Goal: Transaction & Acquisition: Obtain resource

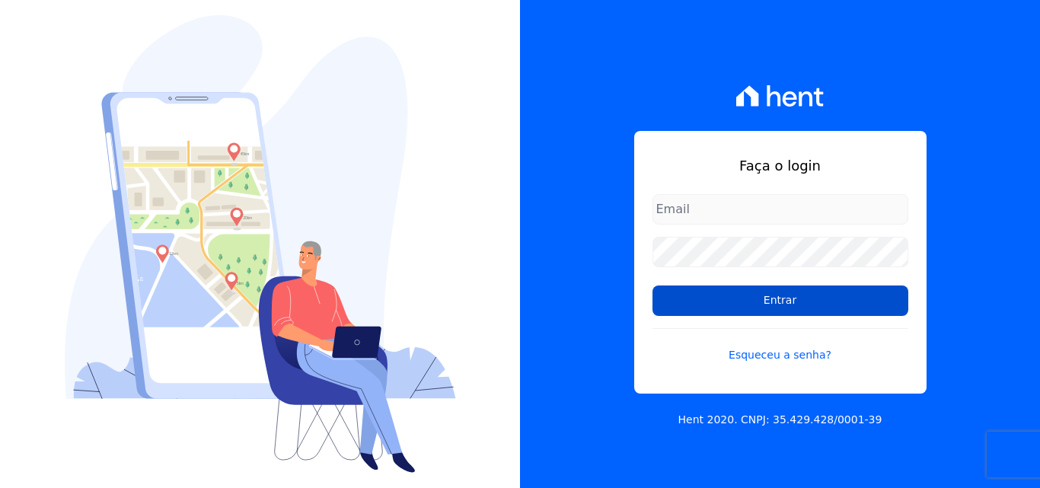
type input "[EMAIL_ADDRESS][DOMAIN_NAME]"
click at [763, 300] on input "Entrar" at bounding box center [780, 300] width 256 height 30
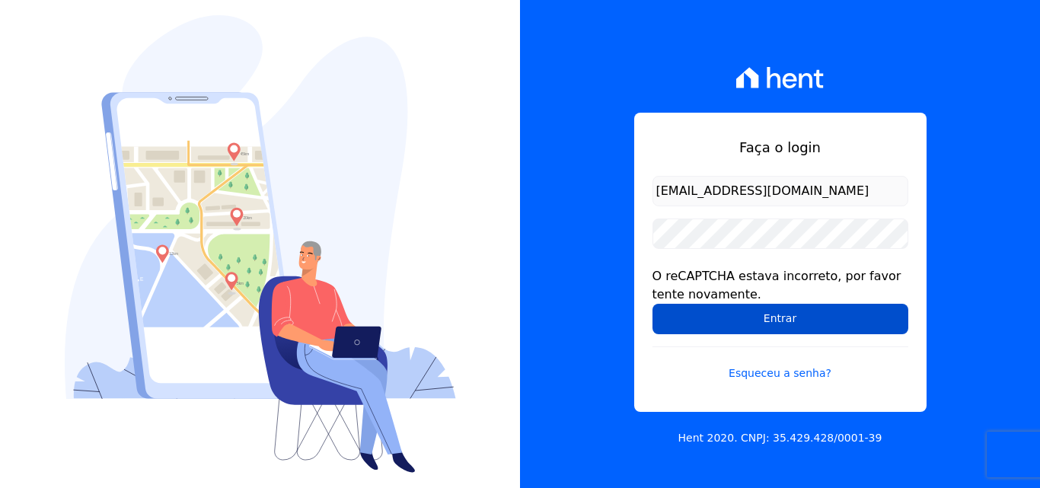
click at [786, 324] on input "Entrar" at bounding box center [780, 319] width 256 height 30
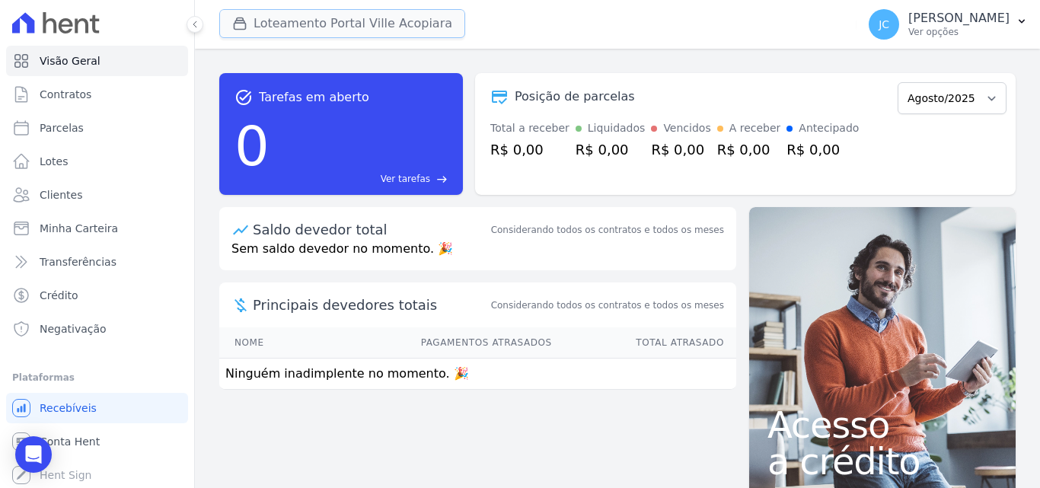
click at [324, 22] on button "Loteamento Portal Ville Acopiara" at bounding box center [342, 23] width 246 height 29
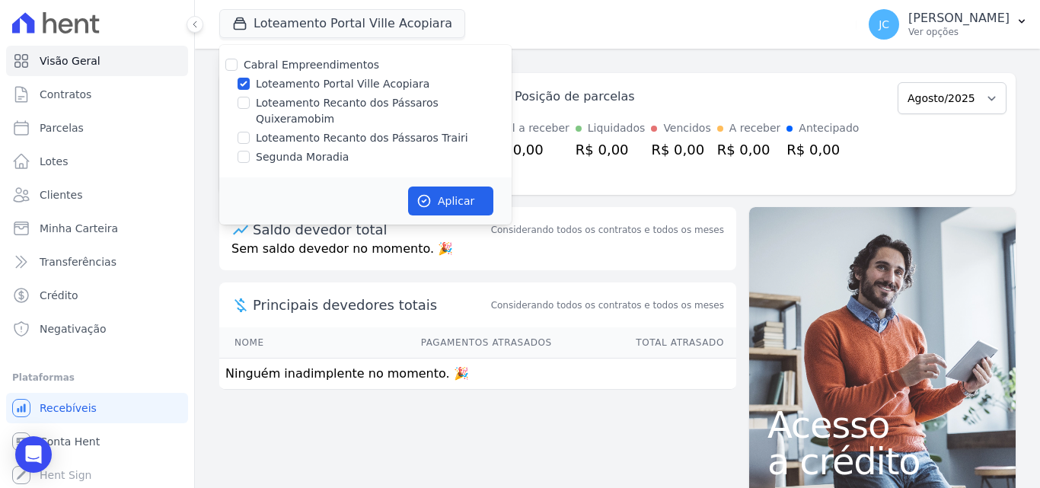
click at [346, 109] on label "Loteamento Recanto dos Pássaros Quixeramobim" at bounding box center [384, 111] width 256 height 32
click at [250, 109] on input "Loteamento Recanto dos Pássaros Quixeramobim" at bounding box center [244, 103] width 12 height 12
checkbox input "true"
click at [349, 83] on label "Loteamento Portal Ville Acopiara" at bounding box center [343, 84] width 174 height 16
click at [250, 83] on input "Loteamento Portal Ville Acopiara" at bounding box center [244, 84] width 12 height 12
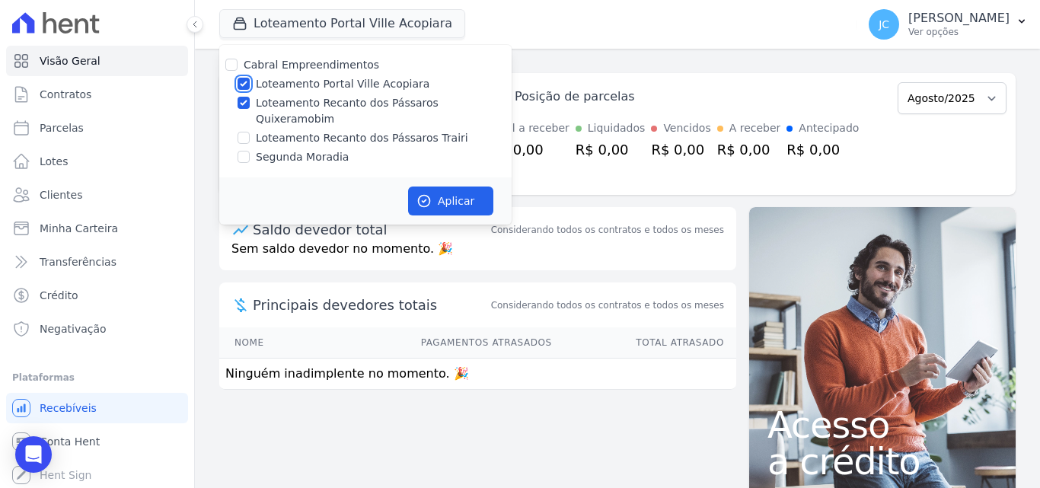
checkbox input "false"
click at [426, 196] on icon "button" at bounding box center [424, 201] width 11 height 11
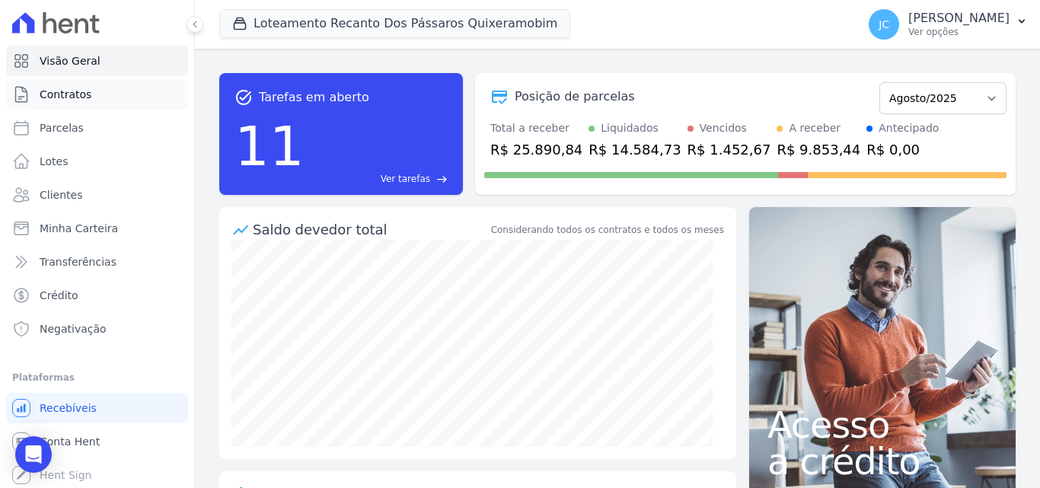
click at [100, 99] on link "Contratos" at bounding box center [97, 94] width 182 height 30
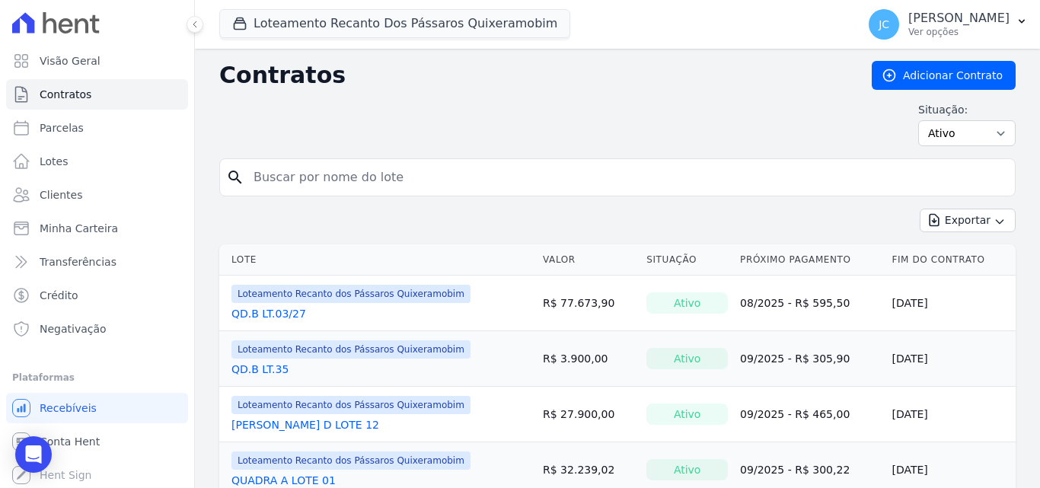
click at [306, 183] on input "search" at bounding box center [626, 177] width 764 height 30
type input "b"
type input "V"
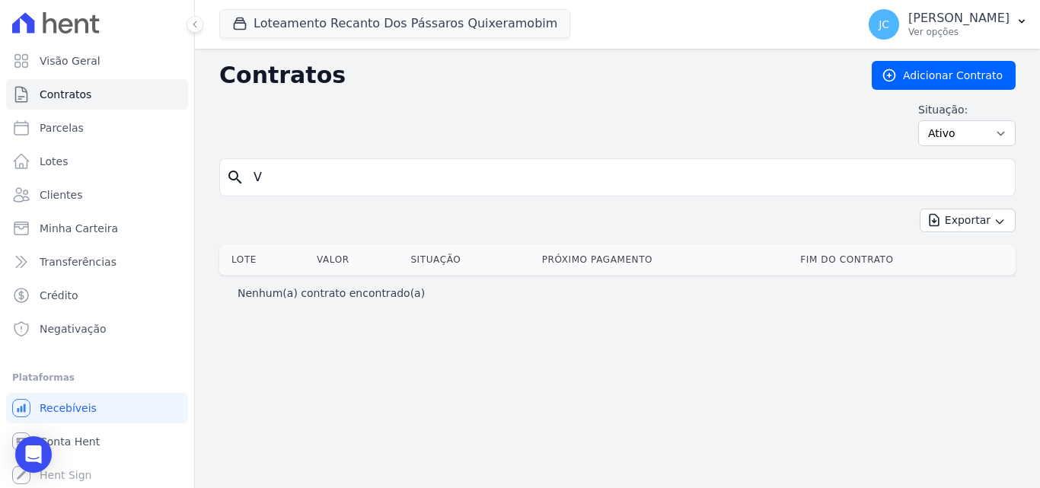
click at [307, 183] on input "V" at bounding box center [626, 177] width 764 height 30
type input "B"
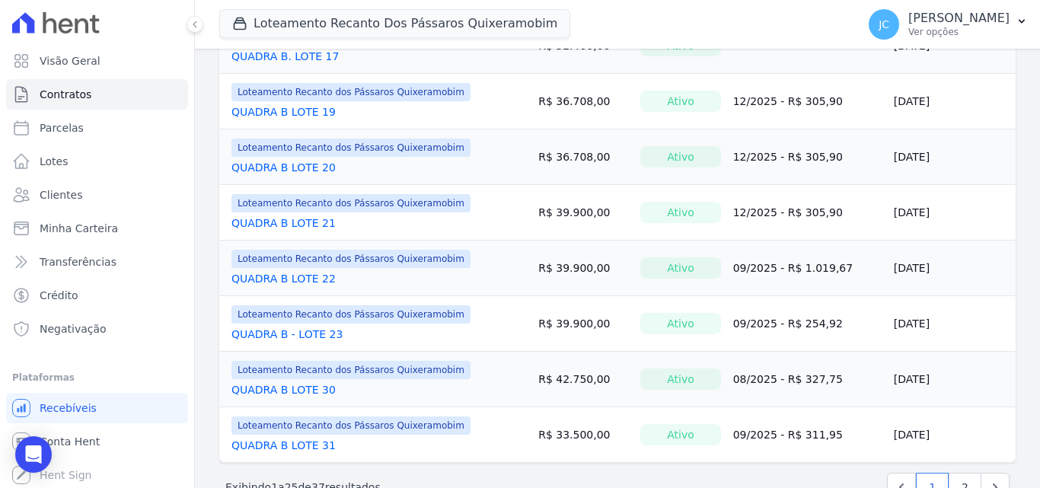
scroll to position [1243, 0]
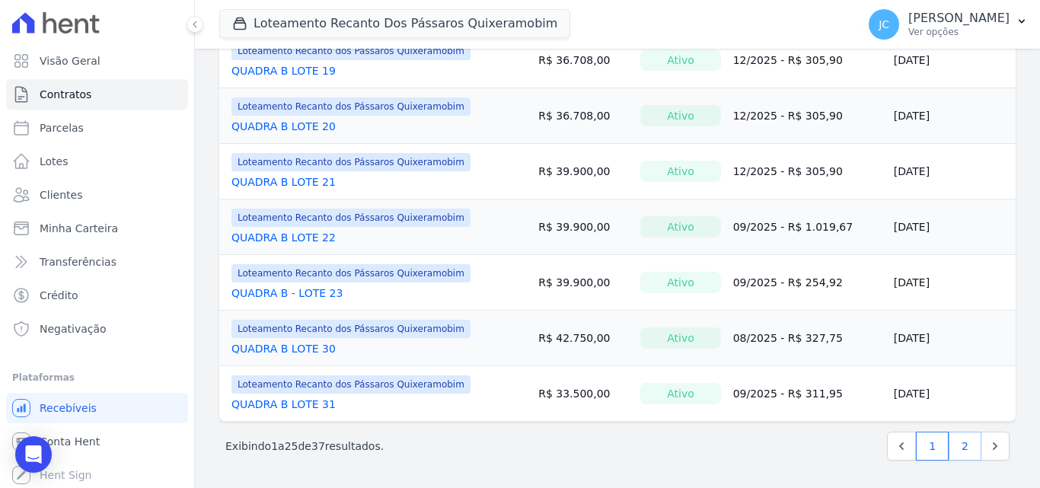
click at [956, 446] on link "2" at bounding box center [965, 446] width 33 height 29
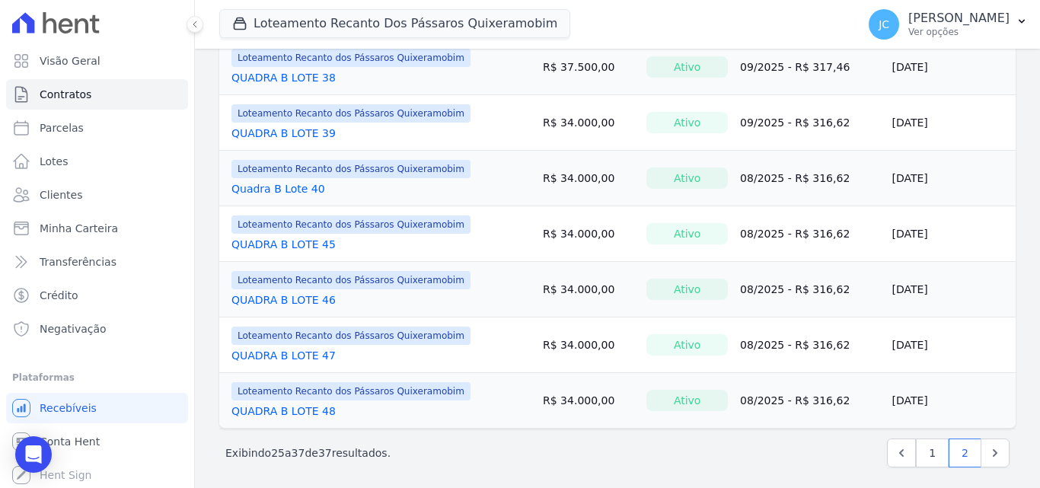
scroll to position [521, 0]
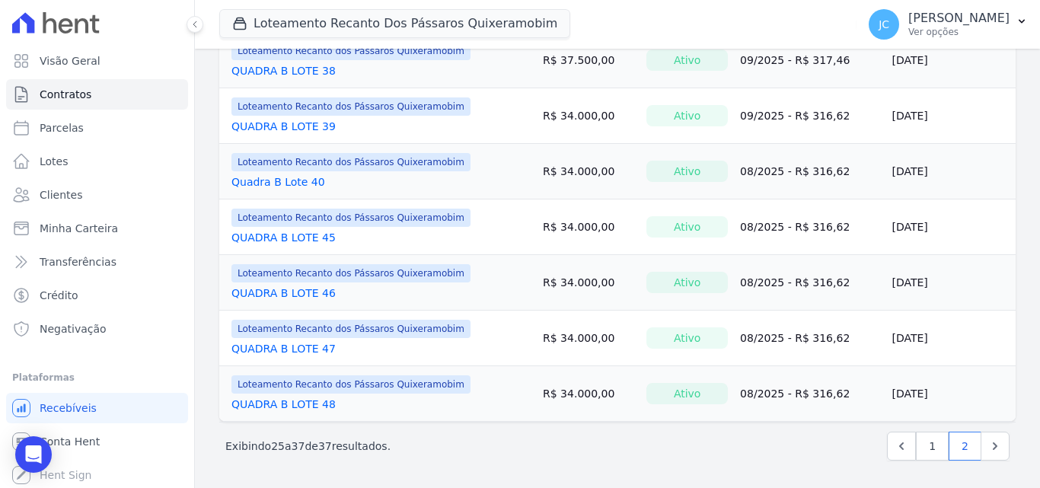
click at [293, 232] on link "QUADRA B LOTE 45" at bounding box center [283, 237] width 104 height 15
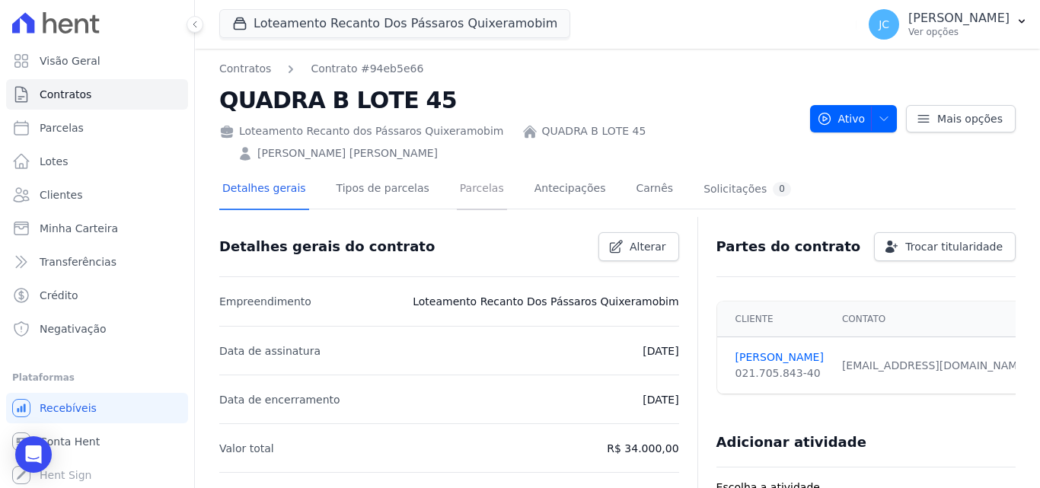
click at [461, 170] on link "Parcelas" at bounding box center [482, 190] width 50 height 40
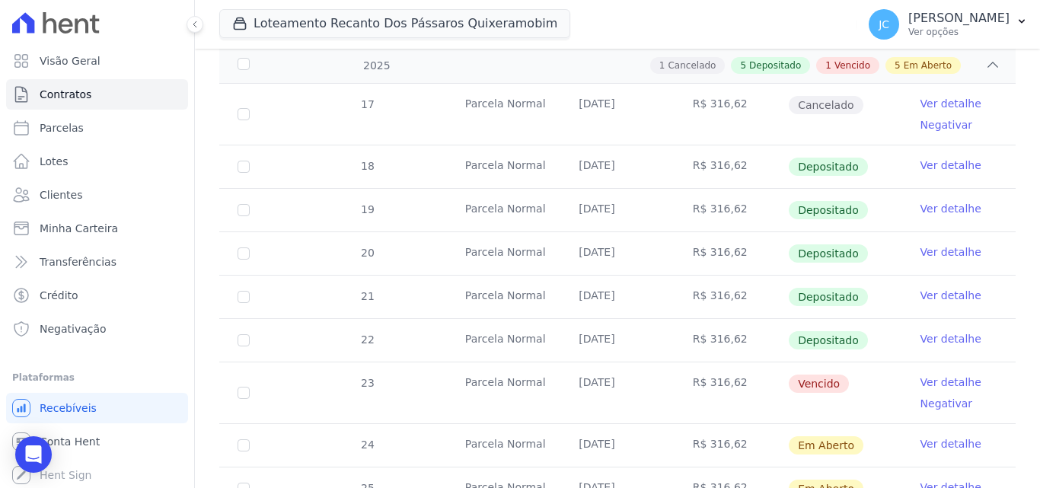
scroll to position [381, 0]
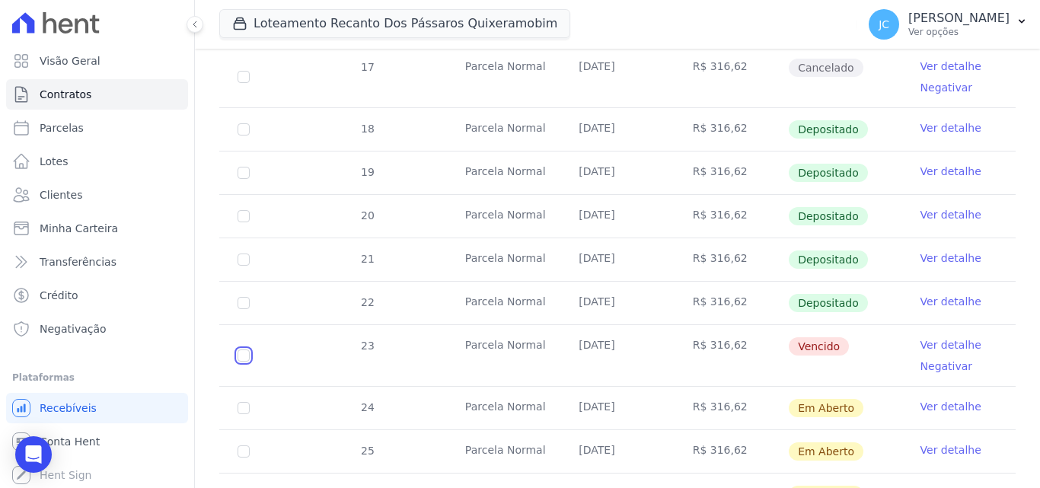
click at [244, 349] on input "checkbox" at bounding box center [244, 355] width 12 height 12
checkbox input "true"
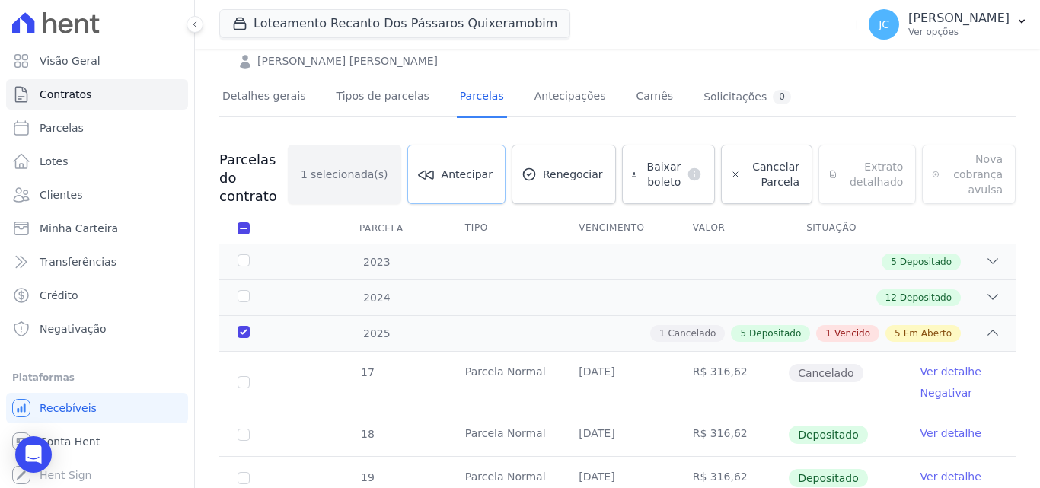
scroll to position [76, 0]
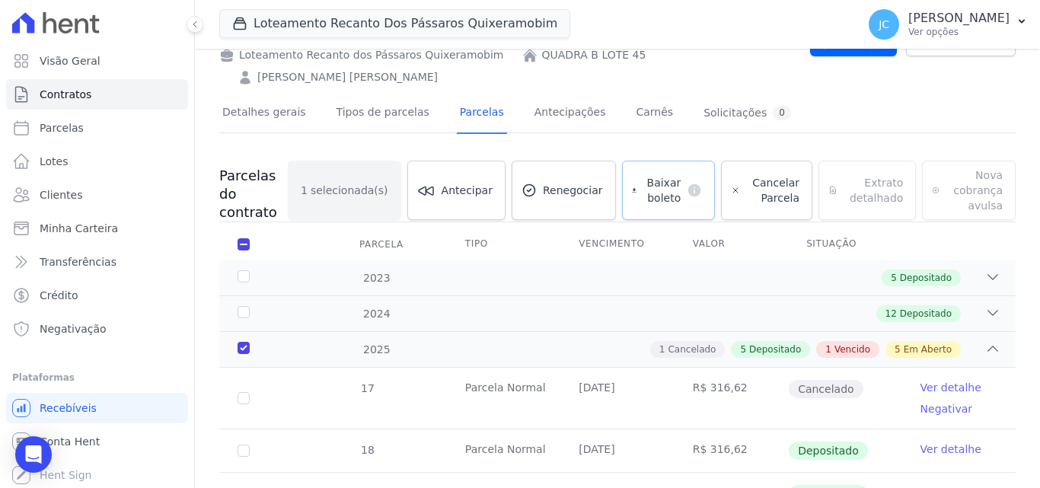
click at [649, 176] on link "Baixar boleto default" at bounding box center [669, 190] width 94 height 59
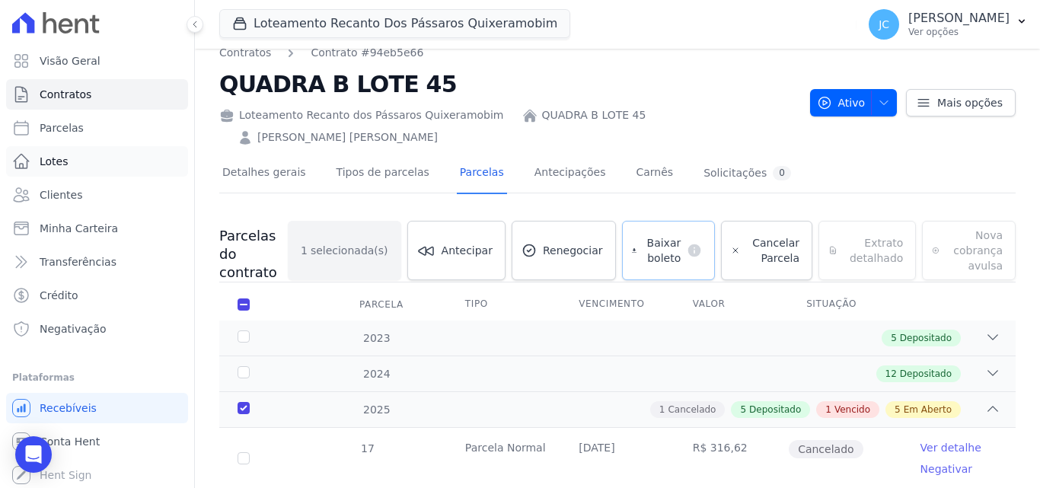
scroll to position [0, 0]
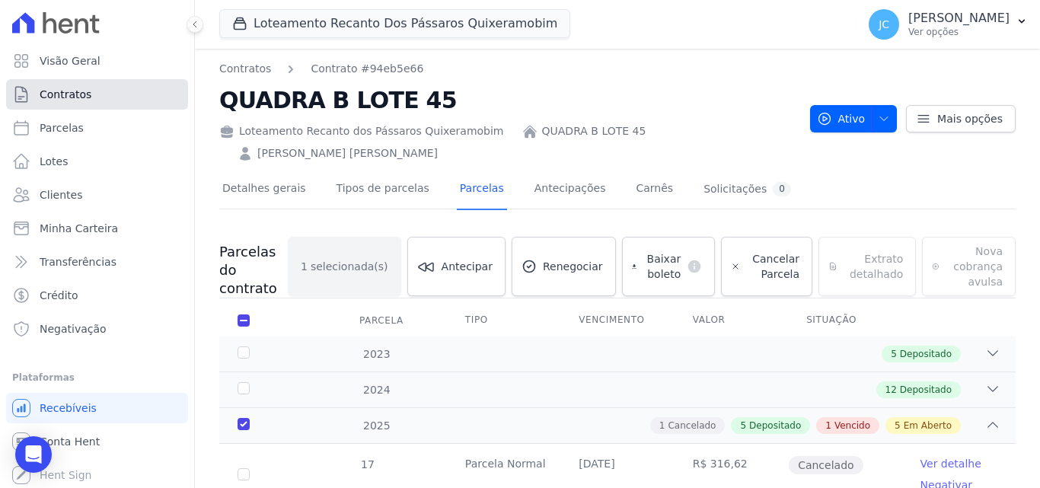
click at [133, 97] on link "Contratos" at bounding box center [97, 94] width 182 height 30
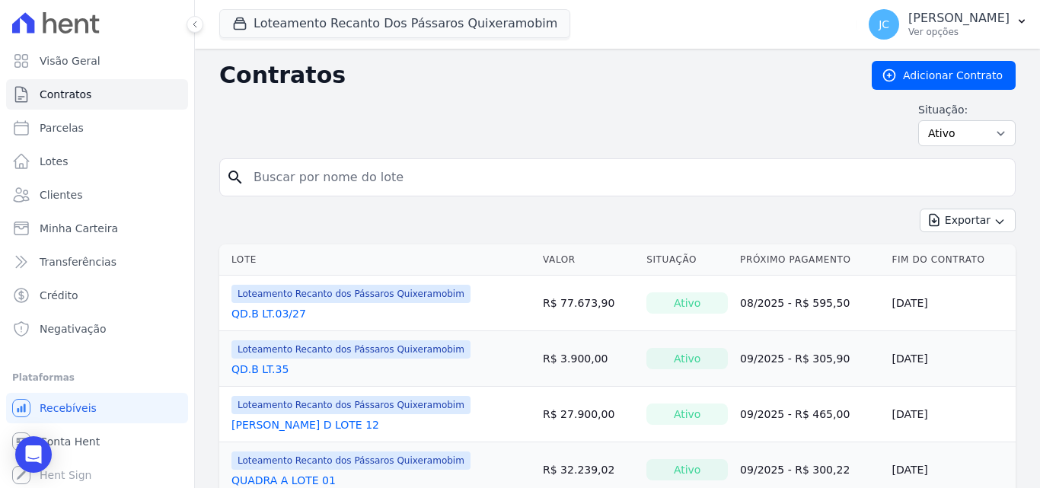
click at [280, 184] on input "search" at bounding box center [626, 177] width 764 height 30
click at [280, 184] on input "V" at bounding box center [626, 177] width 764 height 30
click at [280, 184] on input "N" at bounding box center [626, 177] width 764 height 30
click at [280, 184] on input "M" at bounding box center [626, 177] width 764 height 30
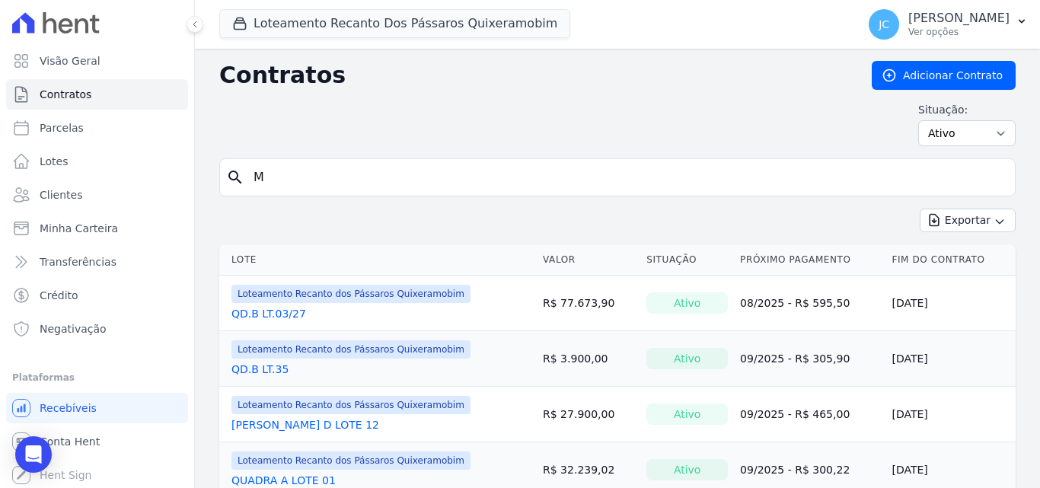
click at [280, 184] on input "M" at bounding box center [626, 177] width 764 height 30
click at [280, 184] on input "N" at bounding box center [626, 177] width 764 height 30
click at [280, 184] on input "B" at bounding box center [626, 177] width 764 height 30
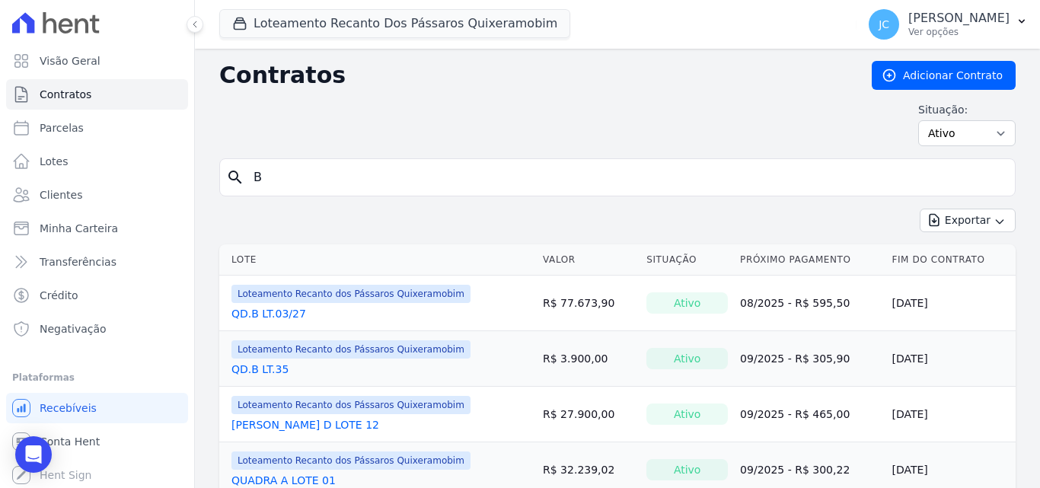
click at [280, 184] on input "B" at bounding box center [626, 177] width 764 height 30
type input "B"
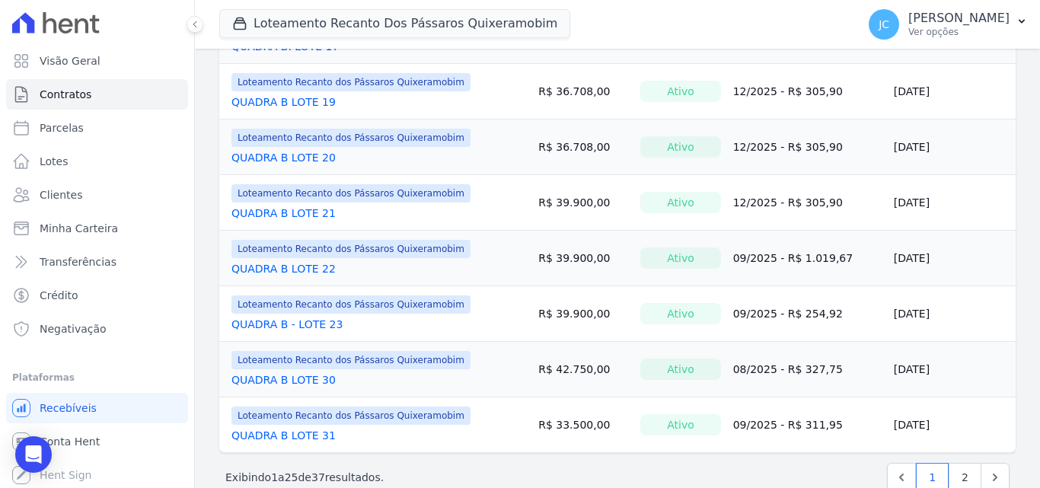
scroll to position [1243, 0]
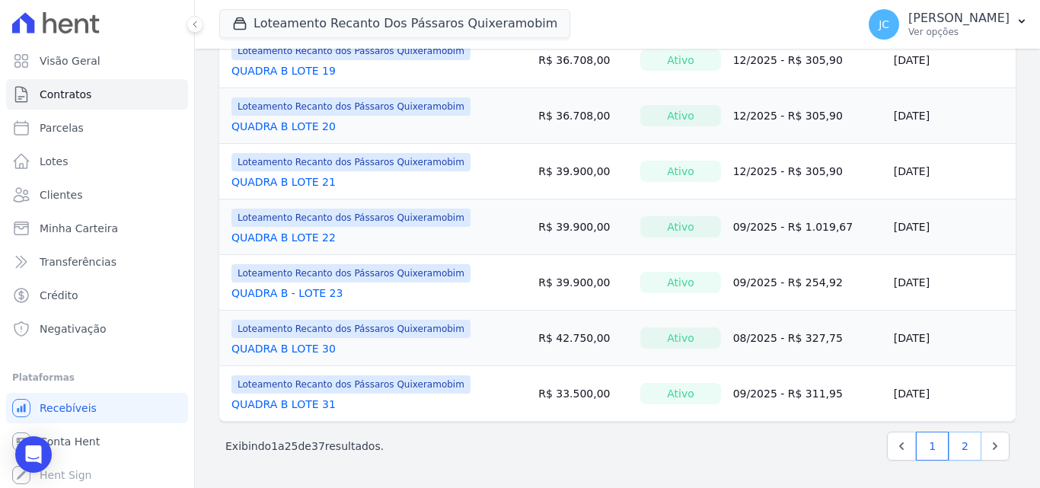
click at [953, 442] on link "2" at bounding box center [965, 446] width 33 height 29
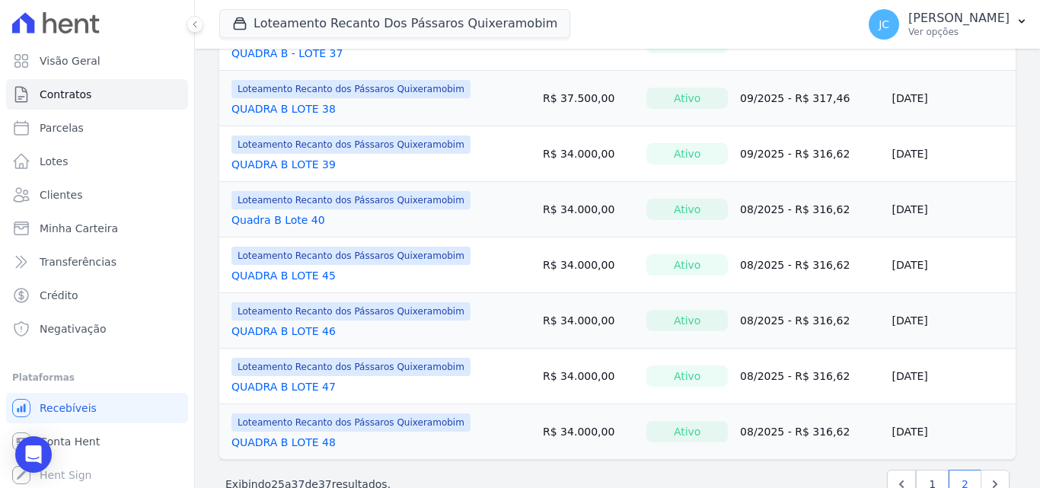
scroll to position [521, 0]
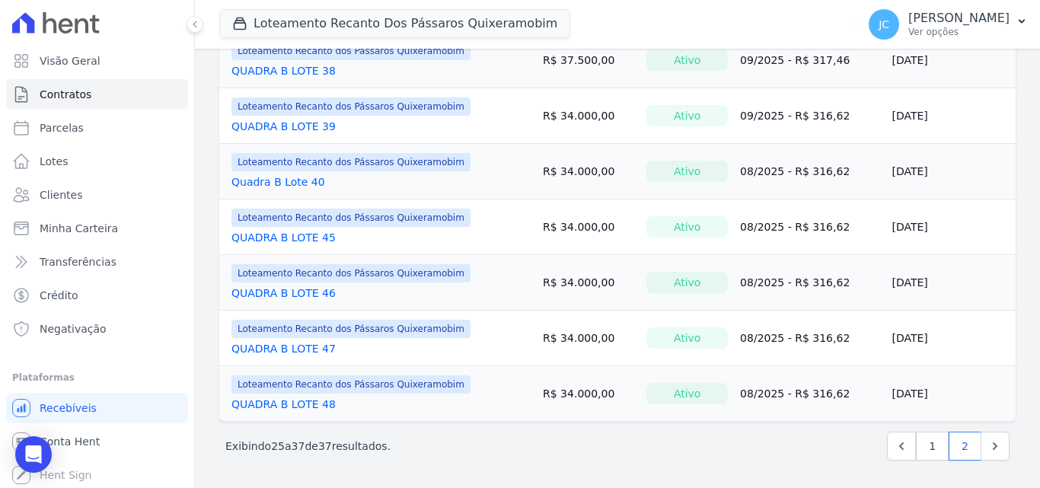
click at [296, 292] on link "QUADRA B LOTE 46" at bounding box center [283, 292] width 104 height 15
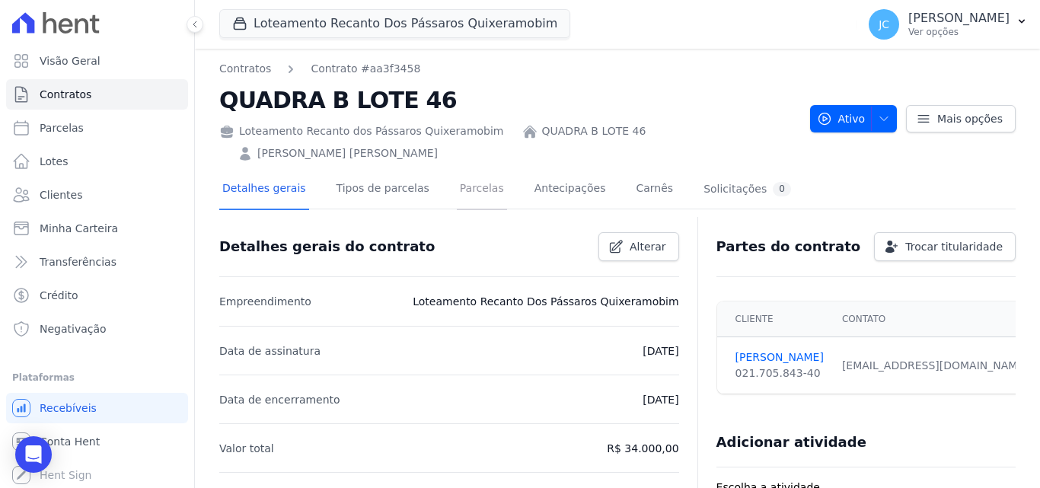
click at [457, 170] on link "Parcelas" at bounding box center [482, 190] width 50 height 40
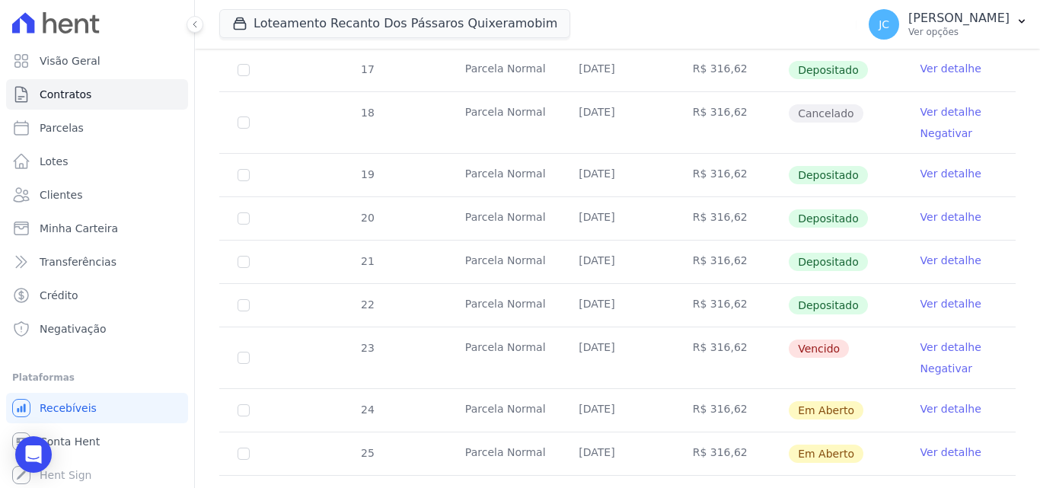
scroll to position [457, 0]
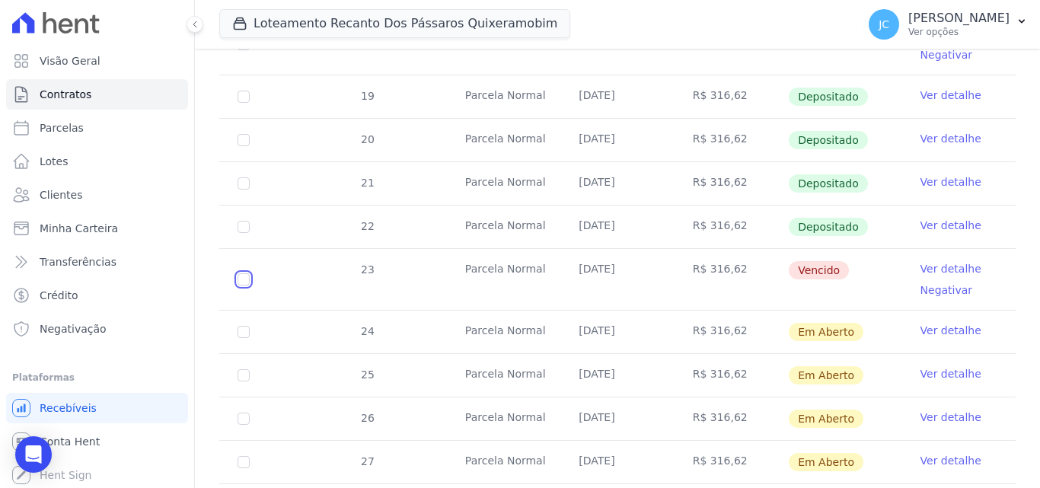
click at [244, 273] on input "checkbox" at bounding box center [244, 279] width 12 height 12
checkbox input "true"
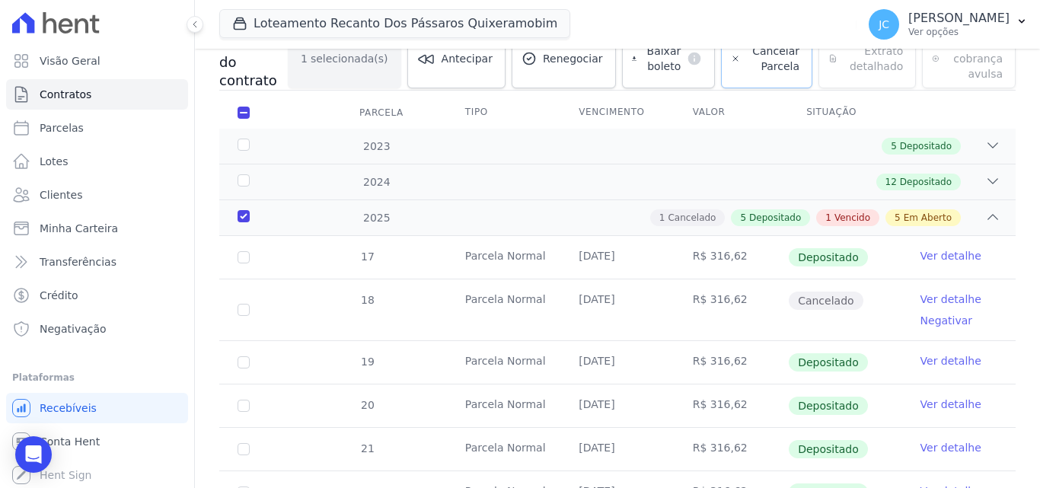
scroll to position [27, 0]
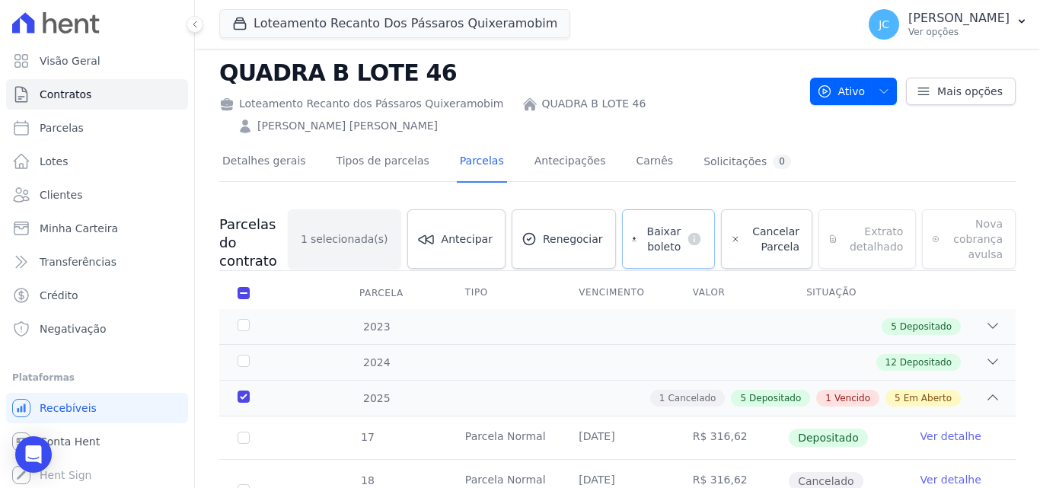
click at [666, 224] on span "Baixar boleto" at bounding box center [661, 239] width 38 height 30
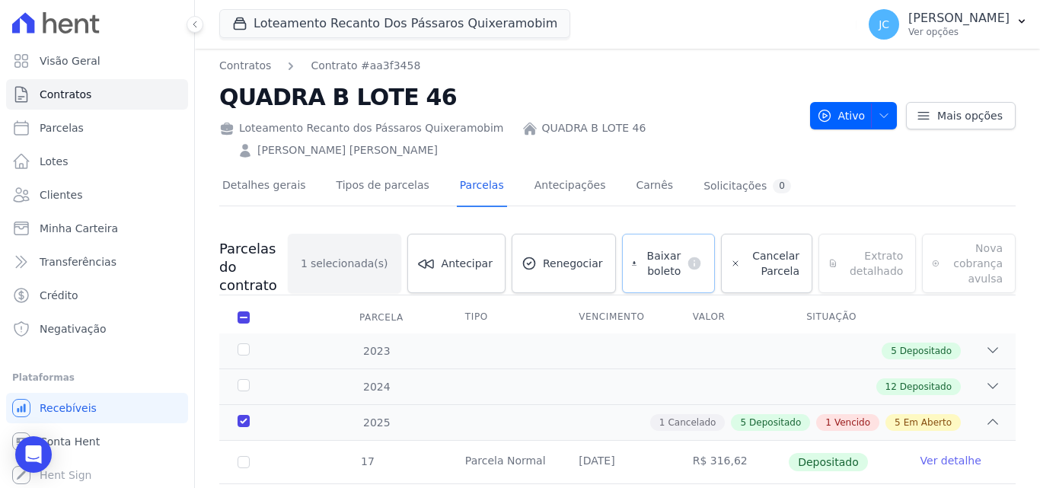
scroll to position [0, 0]
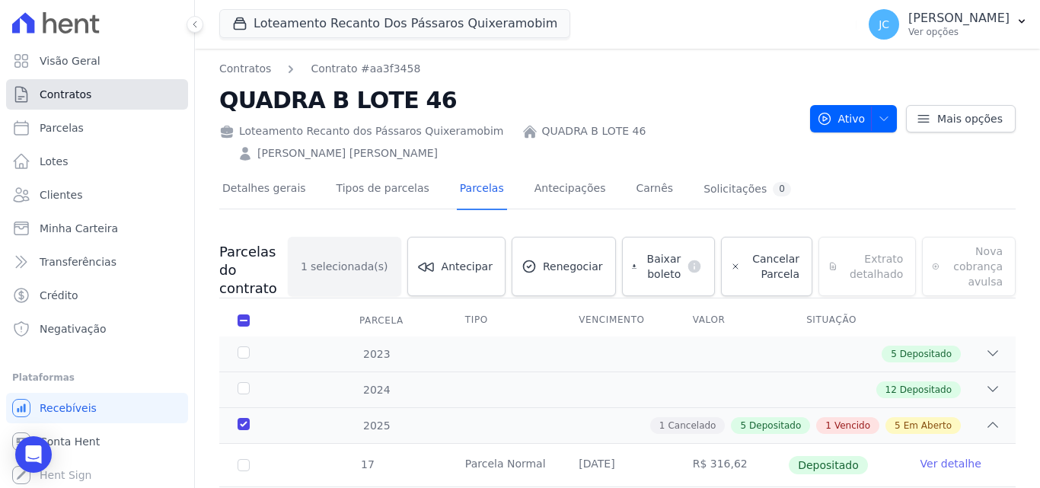
click at [108, 95] on link "Contratos" at bounding box center [97, 94] width 182 height 30
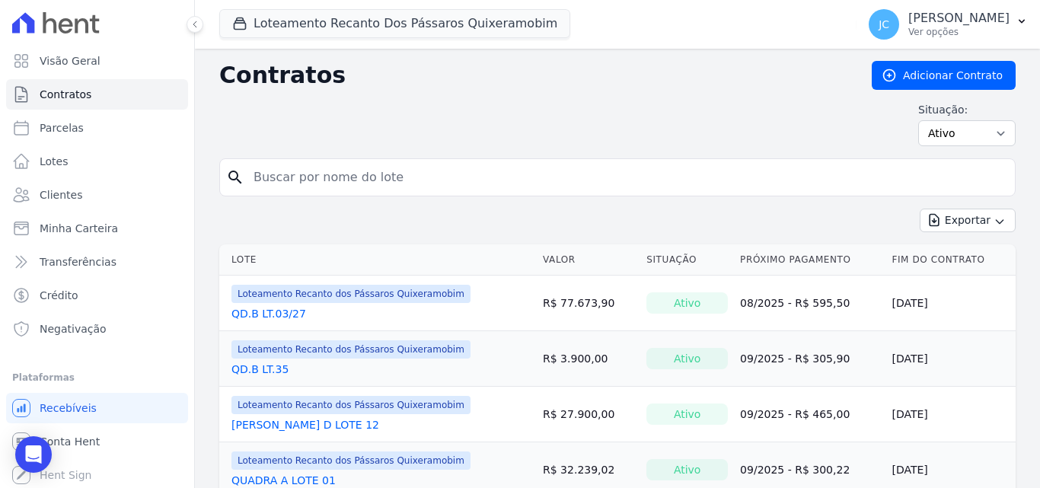
click at [352, 181] on input "search" at bounding box center [626, 177] width 764 height 30
type input "V"
type input "B"
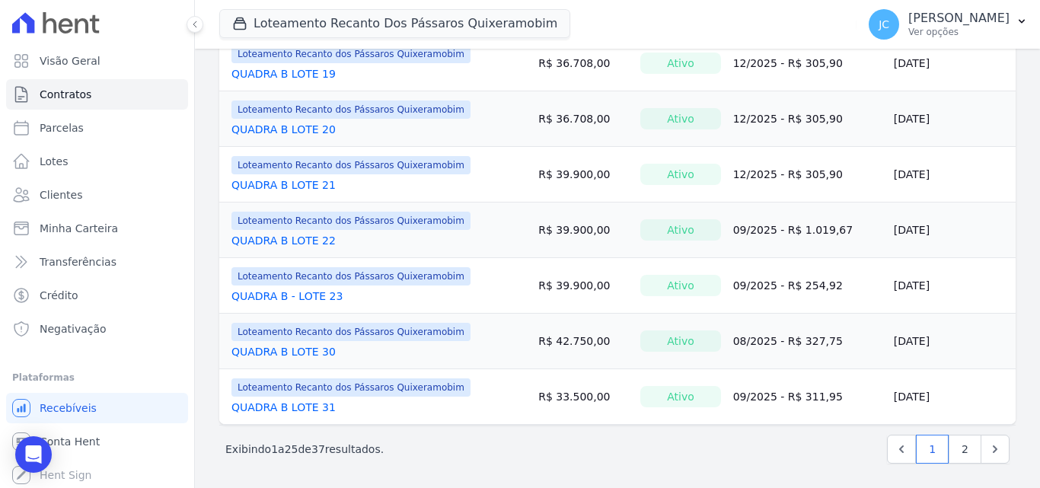
scroll to position [1243, 0]
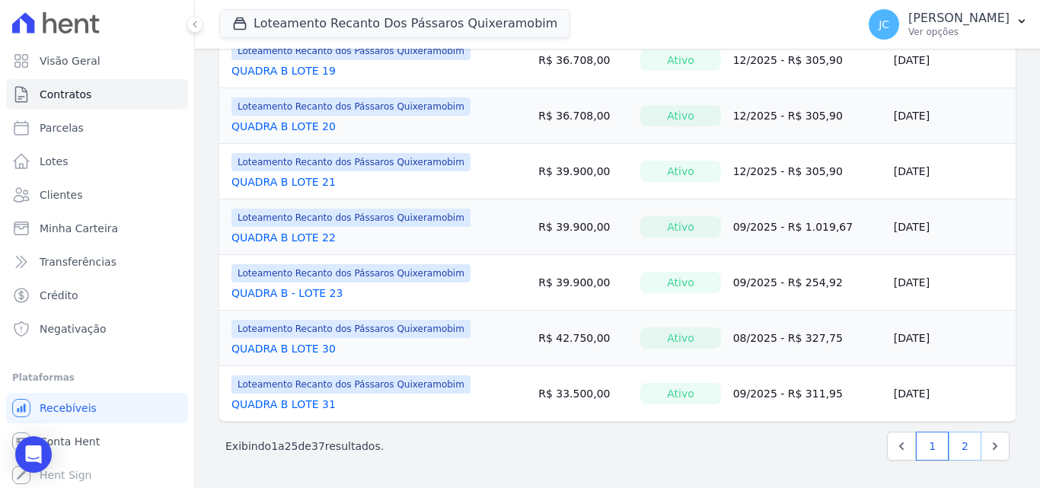
click at [955, 446] on link "2" at bounding box center [965, 446] width 33 height 29
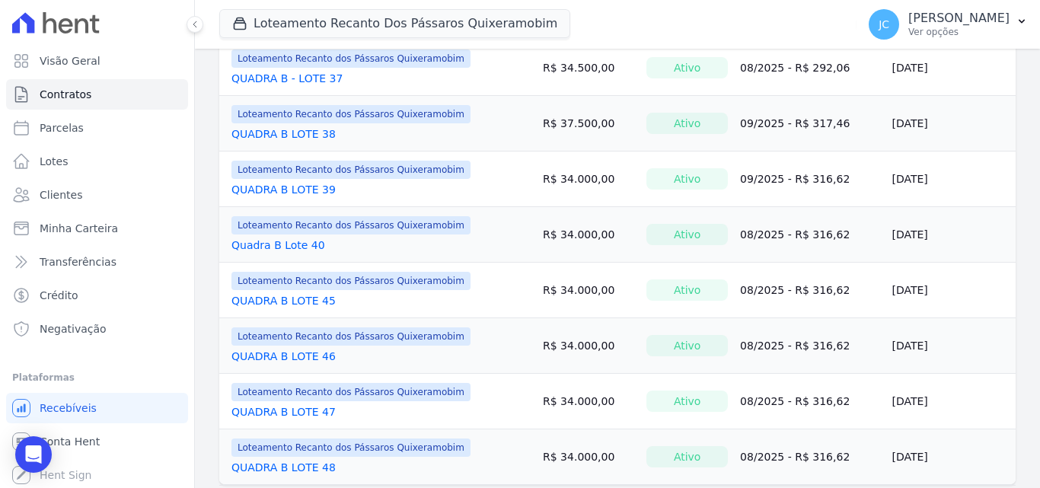
scroll to position [521, 0]
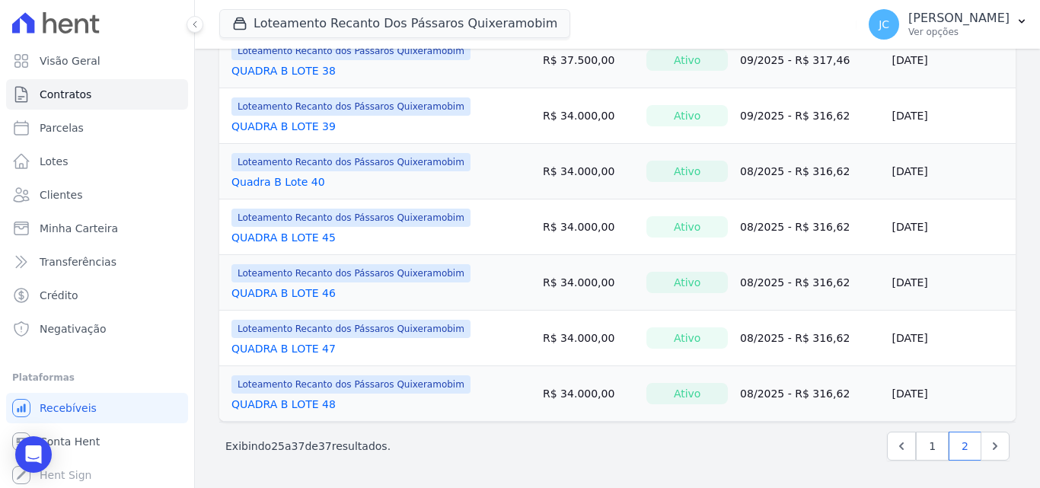
click at [295, 345] on link "QUADRA B LOTE 47" at bounding box center [283, 348] width 104 height 15
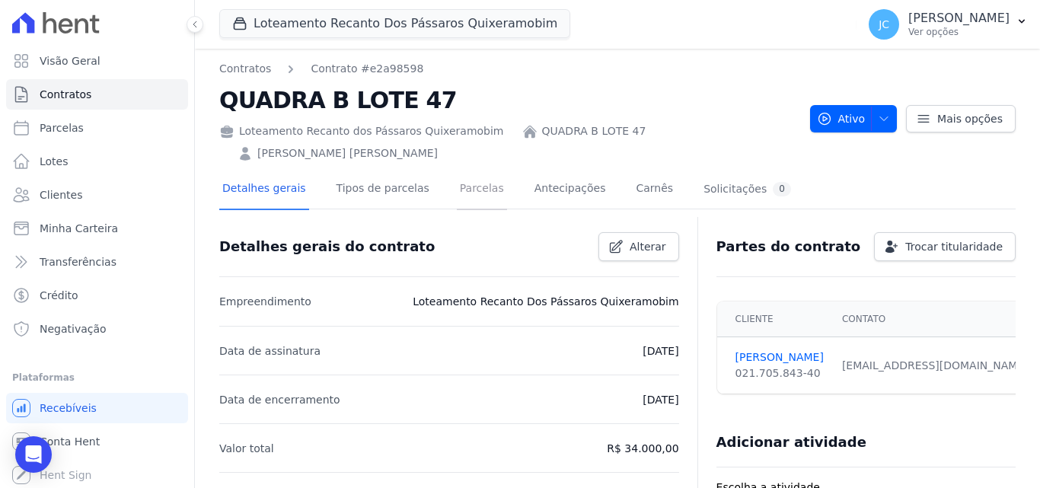
click at [457, 173] on link "Parcelas" at bounding box center [482, 190] width 50 height 40
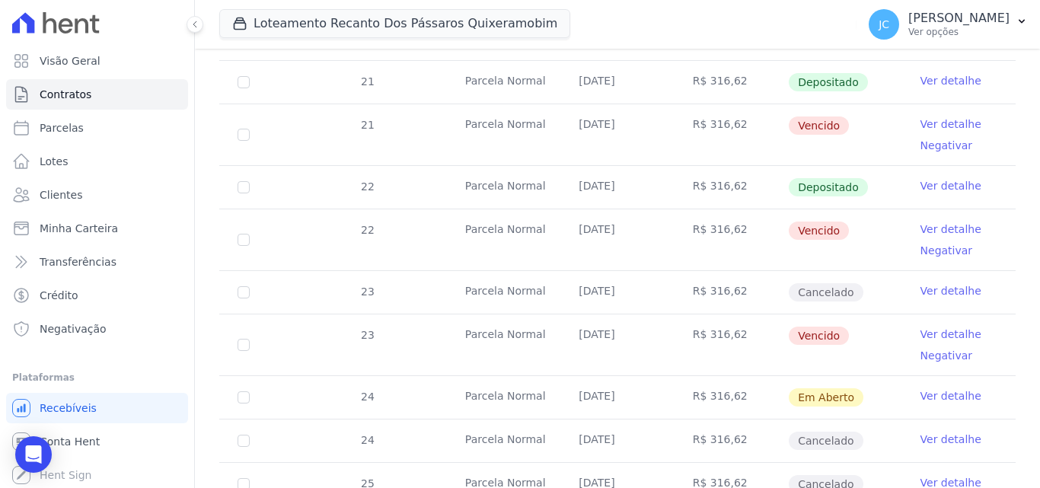
scroll to position [761, 0]
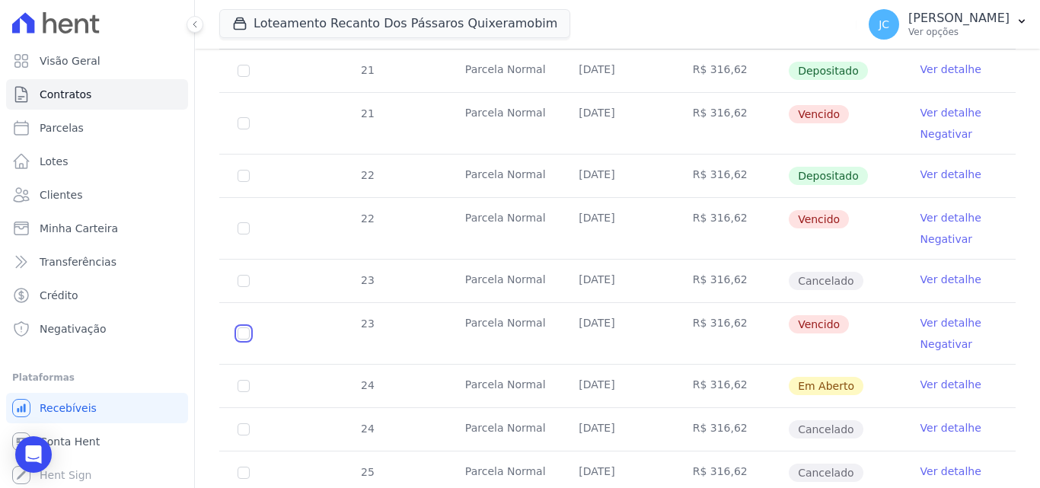
click at [249, 24] on input "checkbox" at bounding box center [244, 18] width 12 height 12
checkbox input "true"
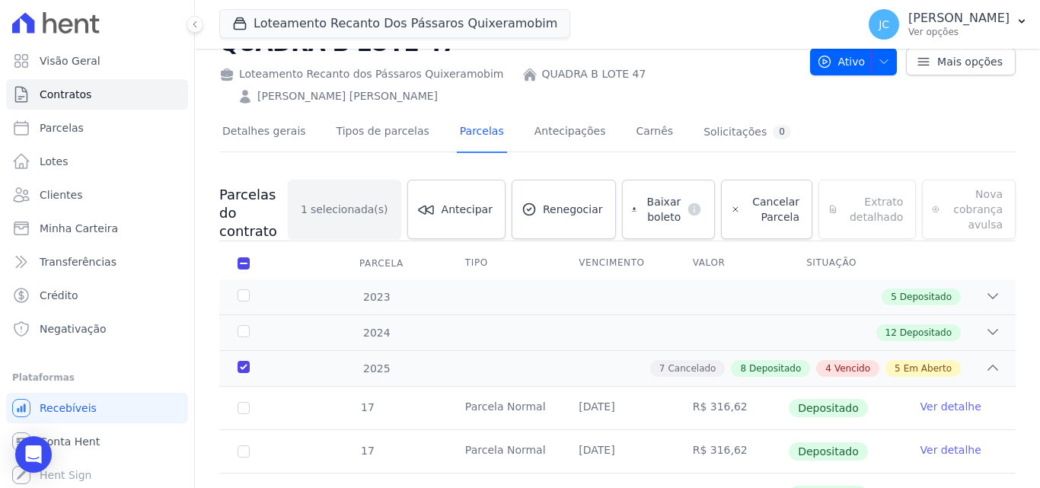
scroll to position [27, 0]
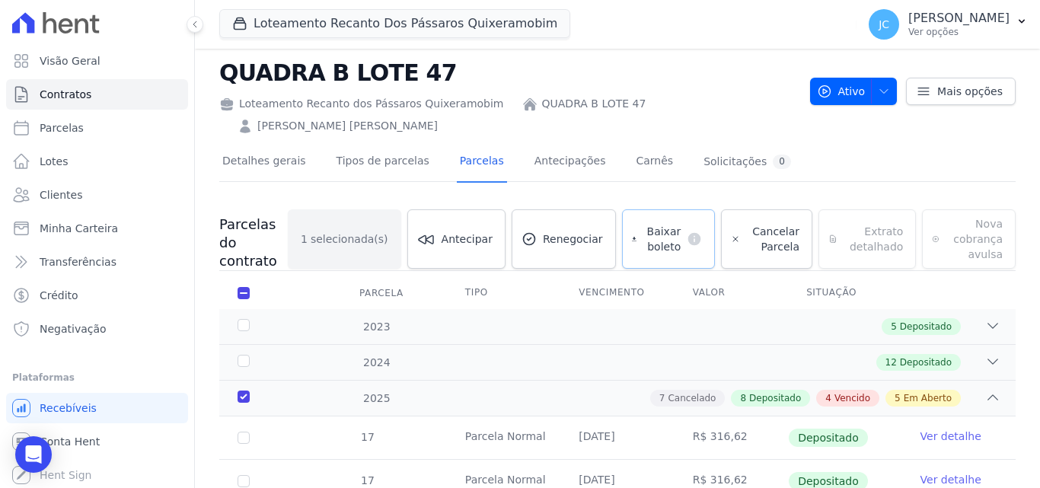
click at [668, 224] on span "Baixar boleto" at bounding box center [661, 239] width 38 height 30
click at [73, 100] on span "Contratos" at bounding box center [66, 94] width 52 height 15
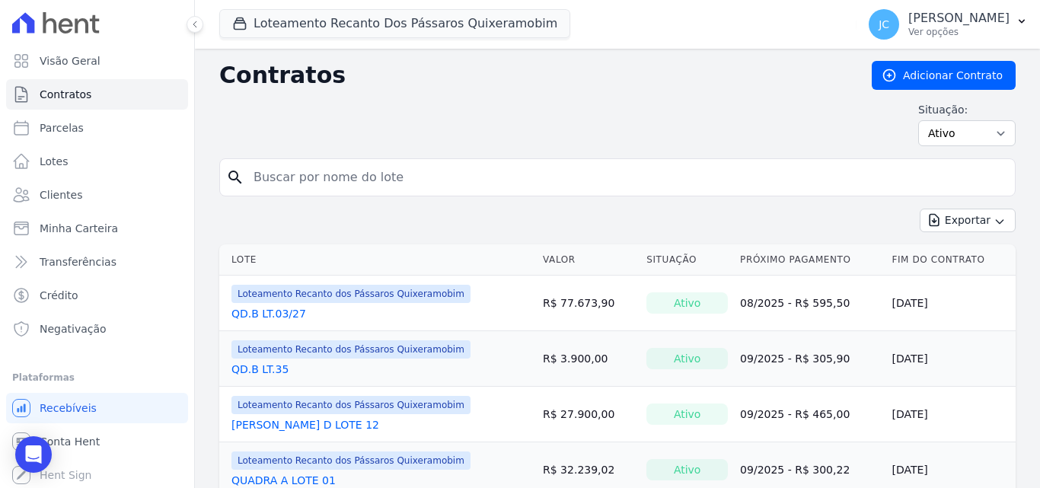
click at [283, 177] on input "search" at bounding box center [626, 177] width 764 height 30
type input "B"
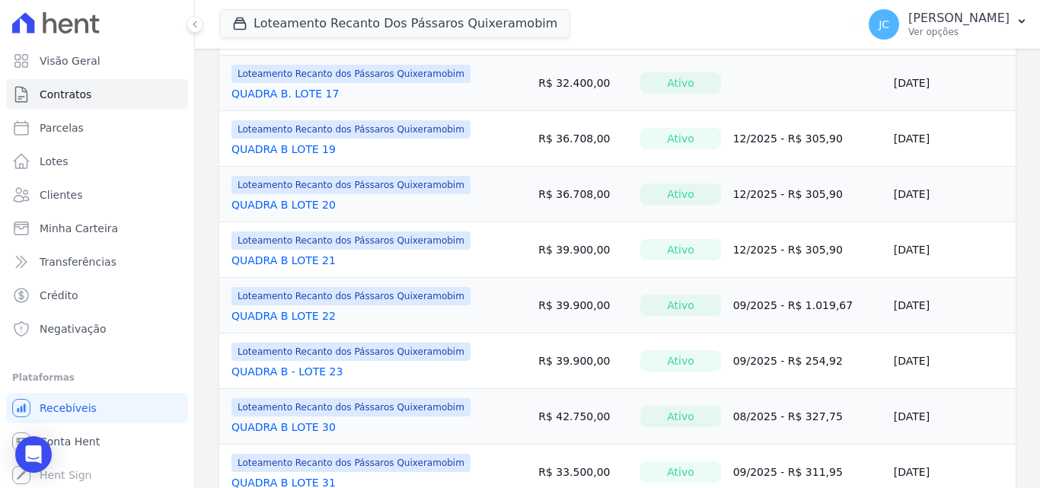
scroll to position [1243, 0]
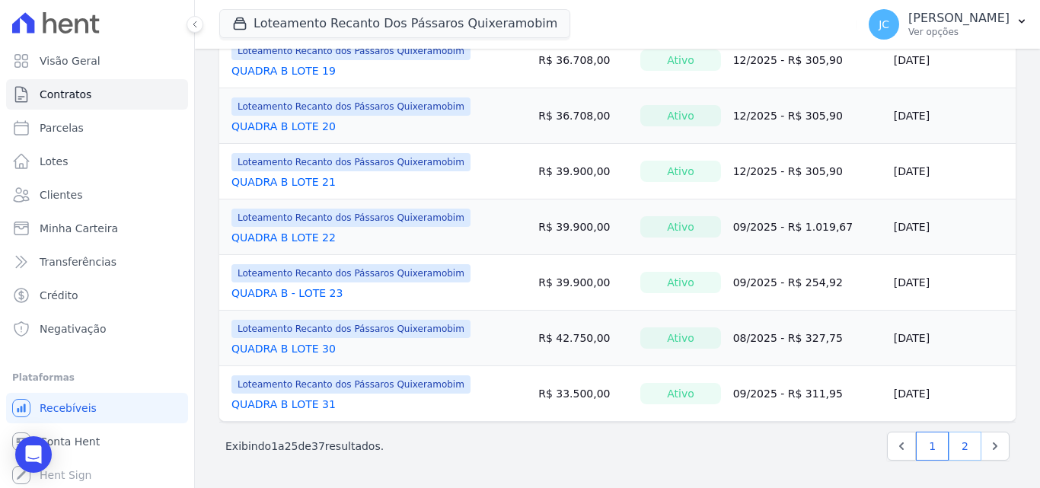
click at [949, 445] on link "2" at bounding box center [965, 446] width 33 height 29
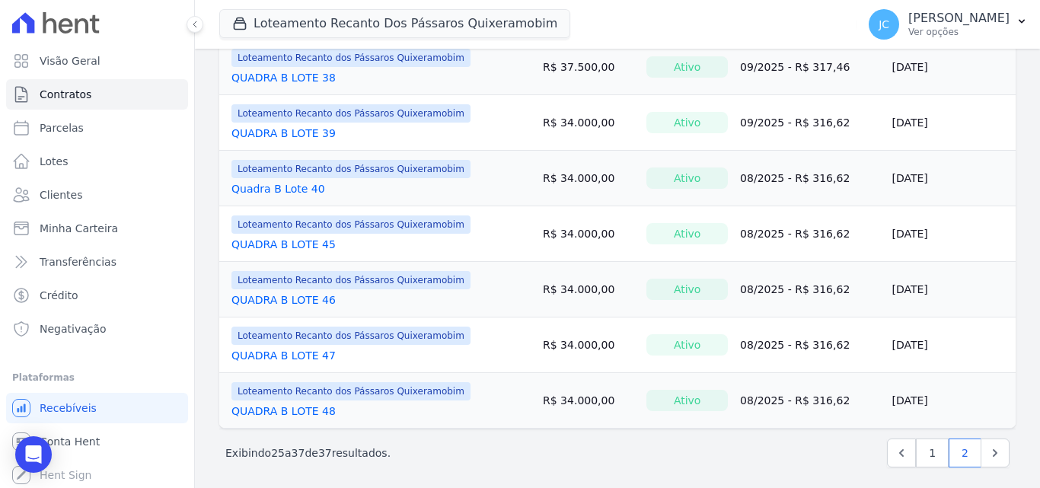
scroll to position [521, 0]
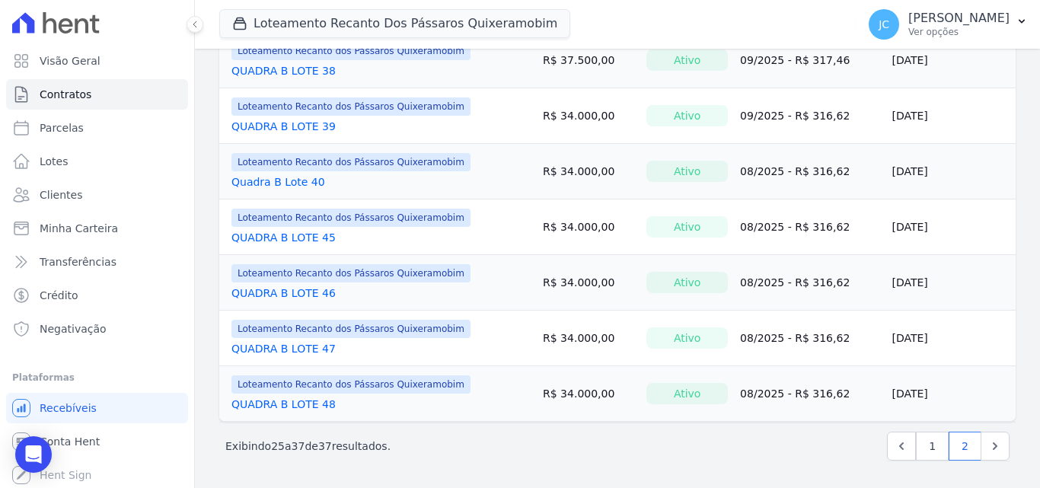
click at [311, 397] on link "QUADRA B LOTE 48" at bounding box center [283, 404] width 104 height 15
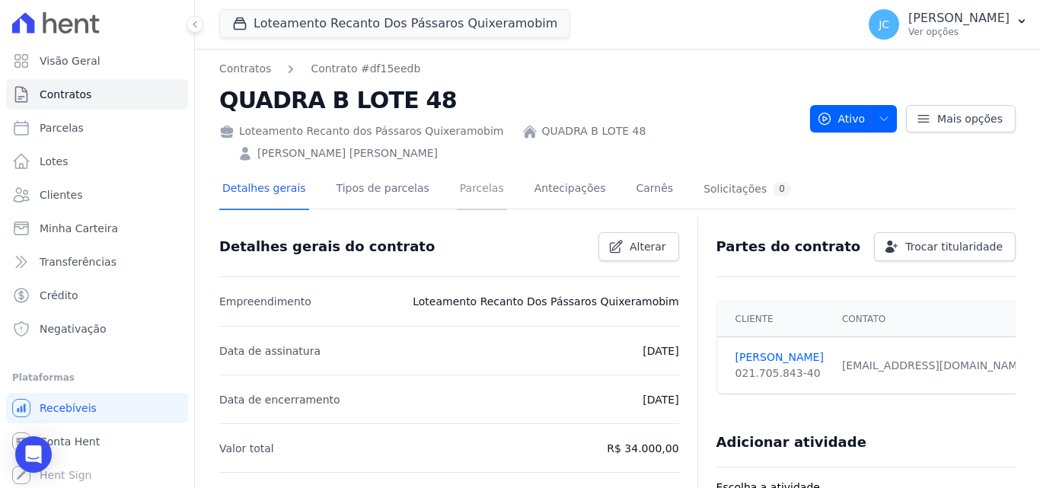
click at [461, 171] on link "Parcelas" at bounding box center [482, 190] width 50 height 40
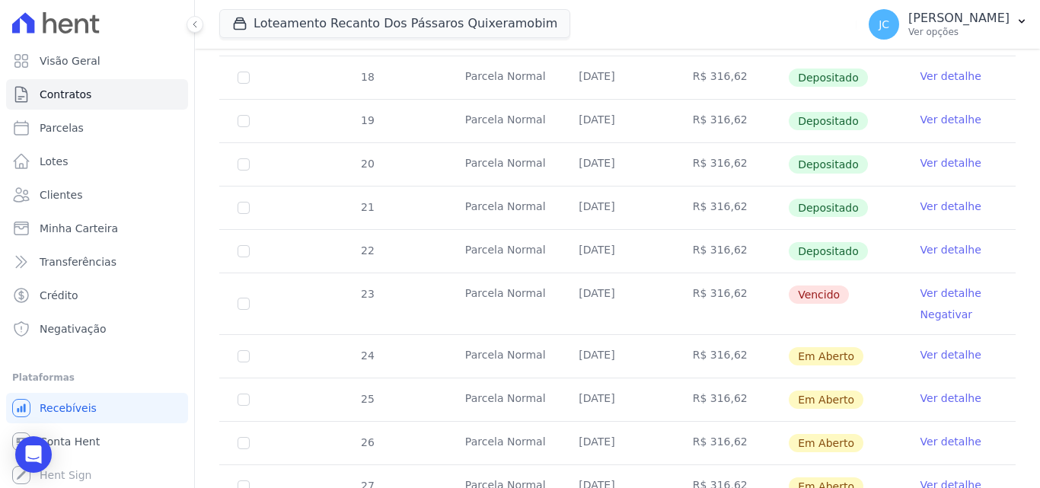
scroll to position [457, 0]
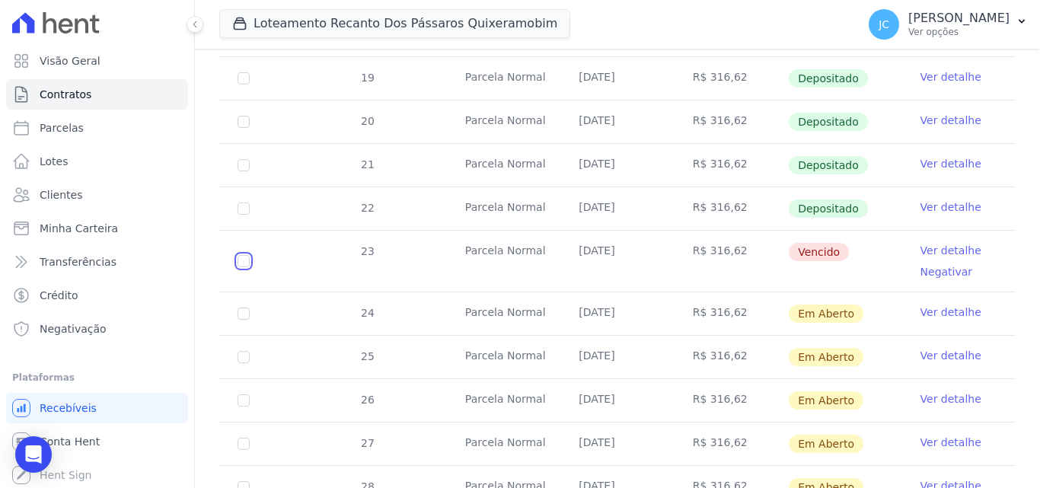
click at [245, 255] on input "checkbox" at bounding box center [244, 261] width 12 height 12
checkbox input "true"
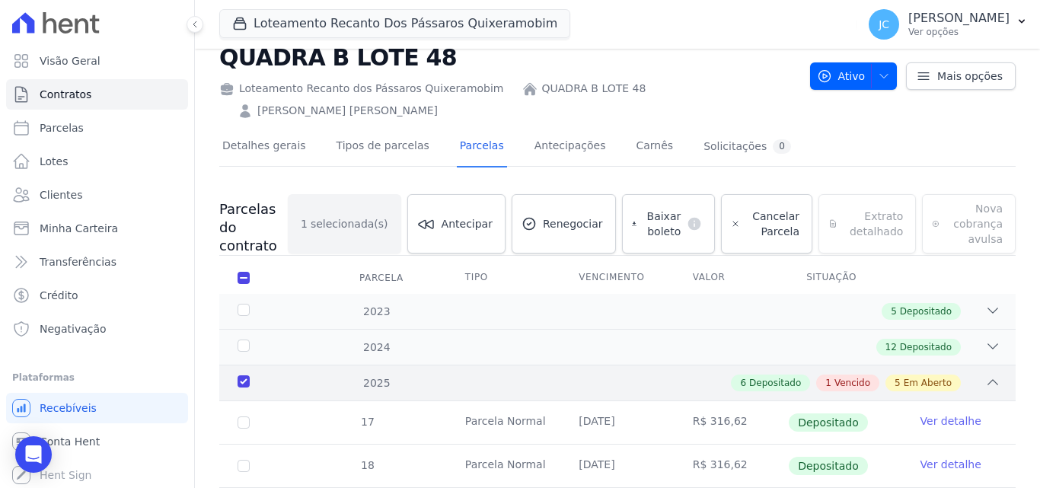
scroll to position [27, 0]
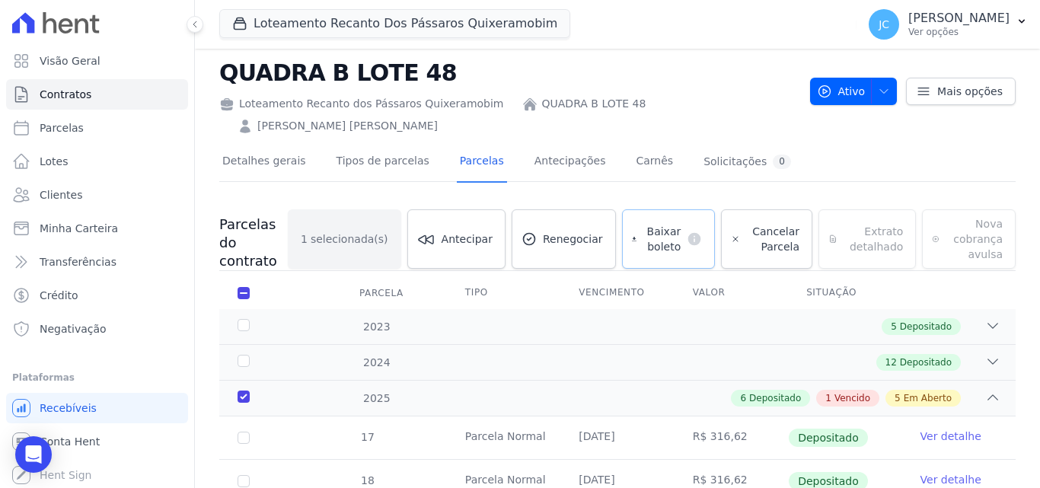
click at [668, 224] on span "Baixar boleto" at bounding box center [661, 239] width 38 height 30
